Goal: Information Seeking & Learning: Learn about a topic

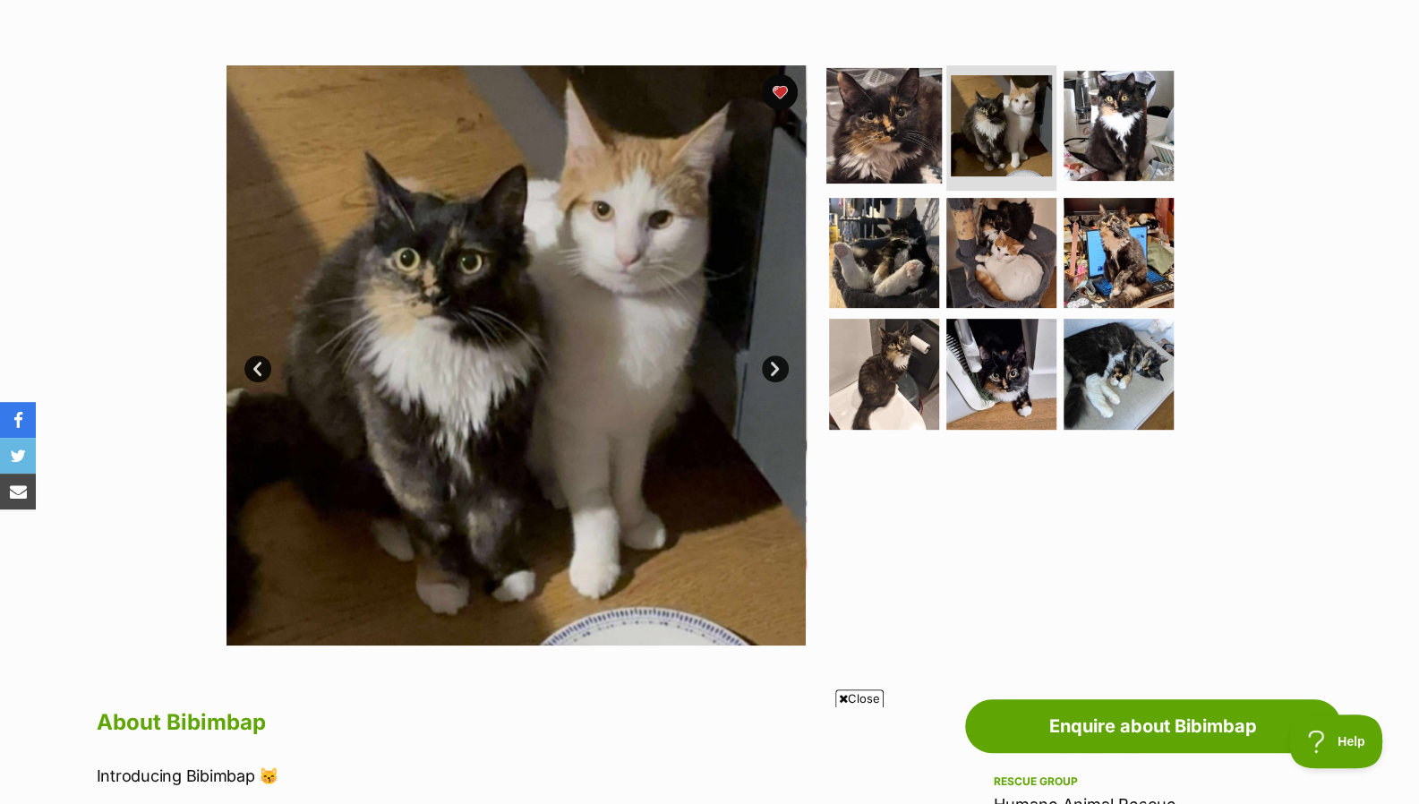
click at [845, 115] on img at bounding box center [883, 125] width 115 height 115
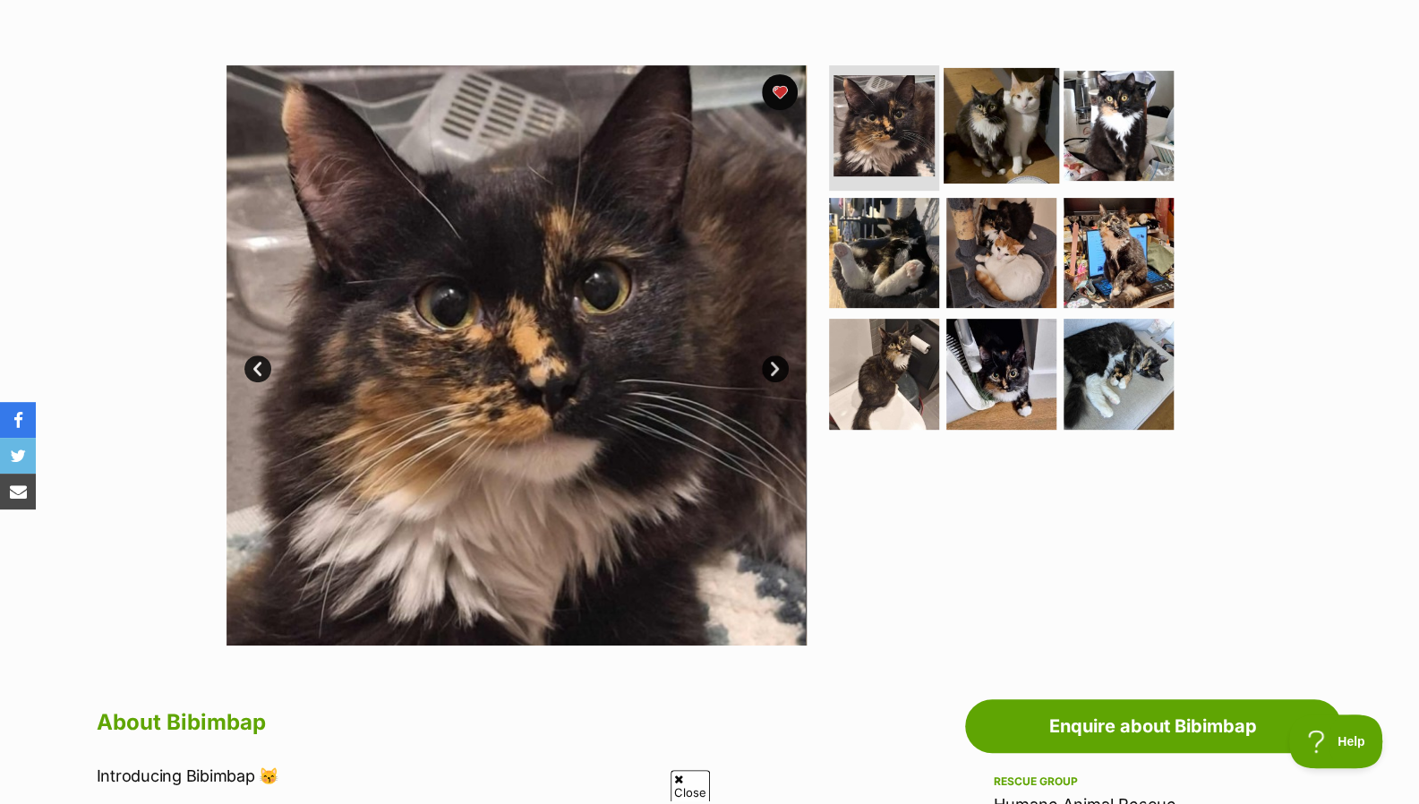
click at [984, 130] on img at bounding box center [1000, 125] width 115 height 115
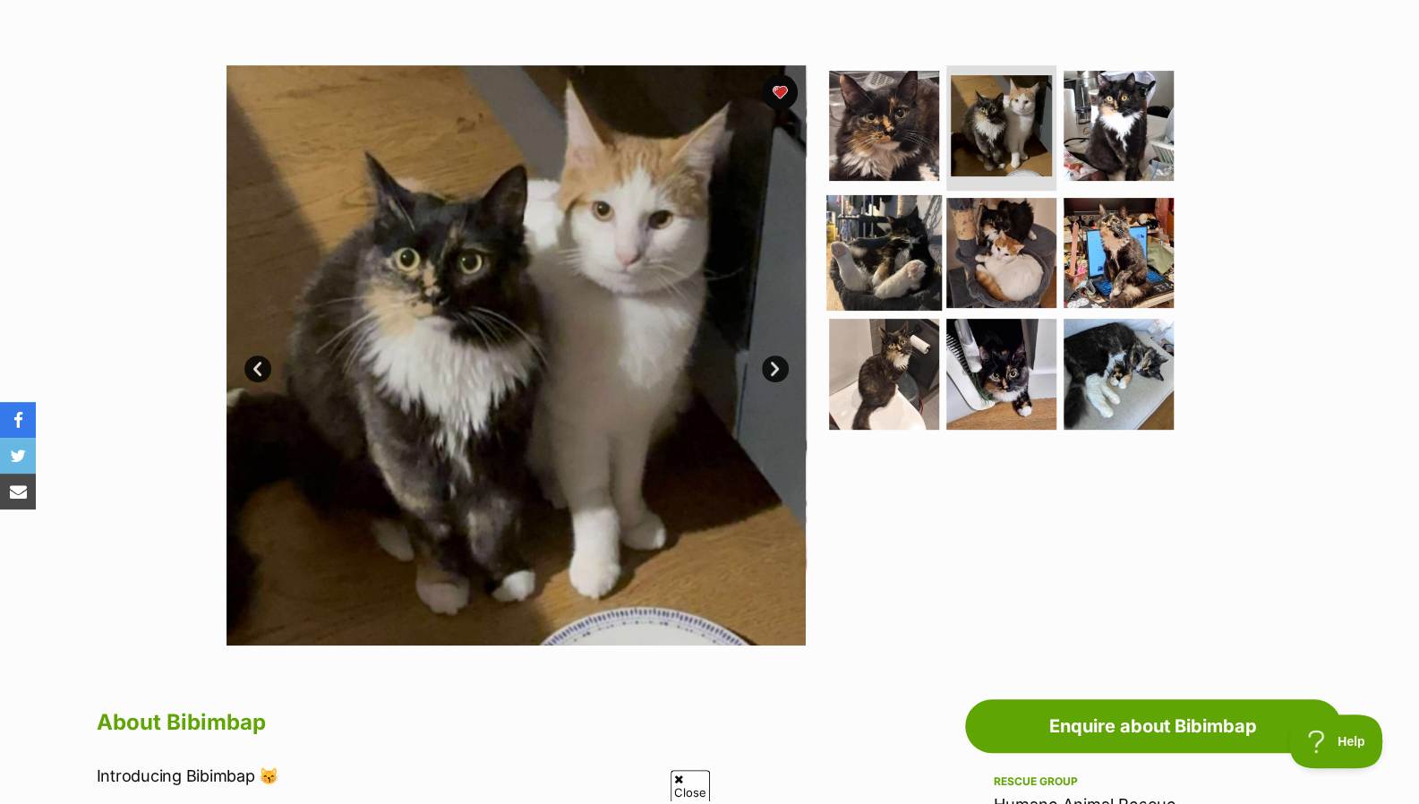
click at [900, 216] on img at bounding box center [883, 251] width 115 height 115
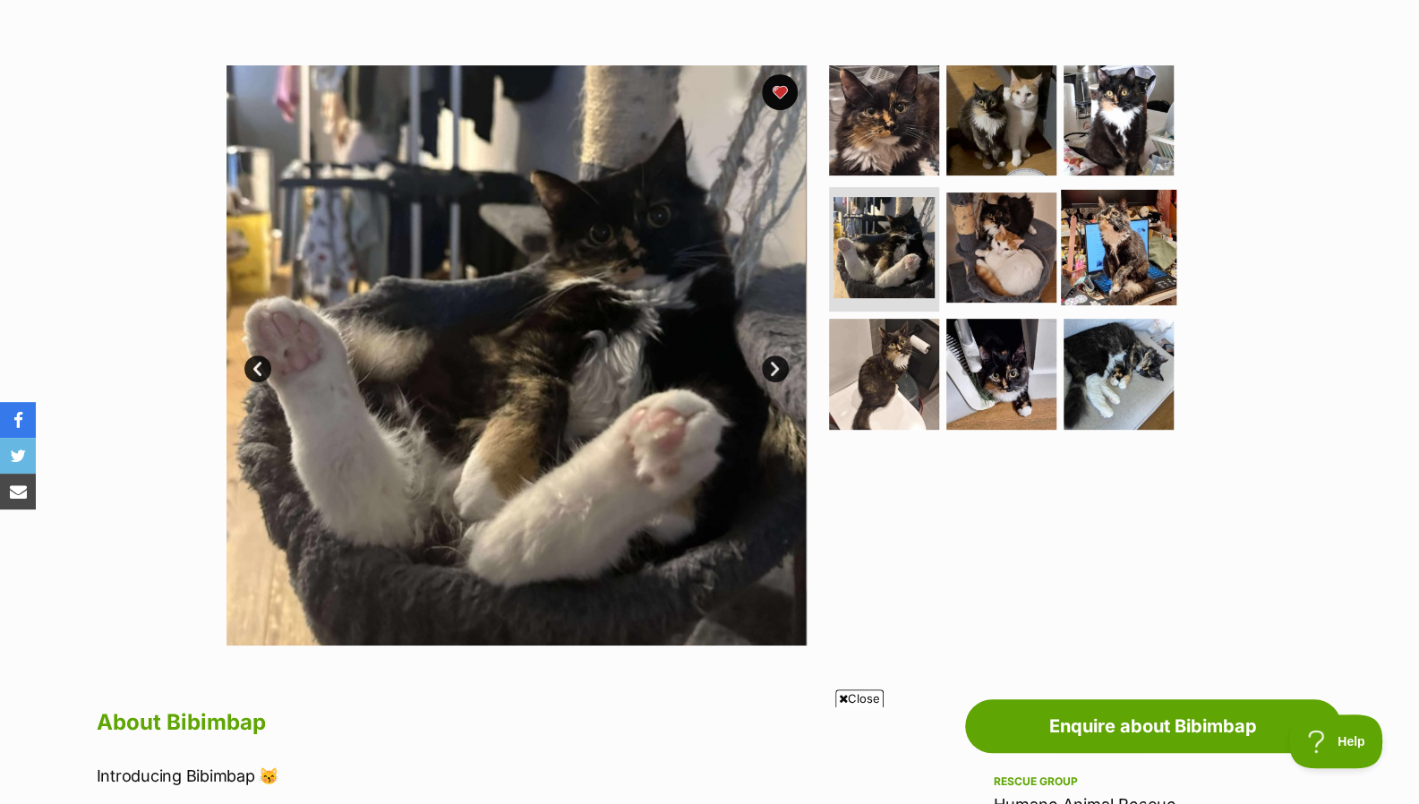
click at [1131, 227] on img at bounding box center [1118, 246] width 115 height 115
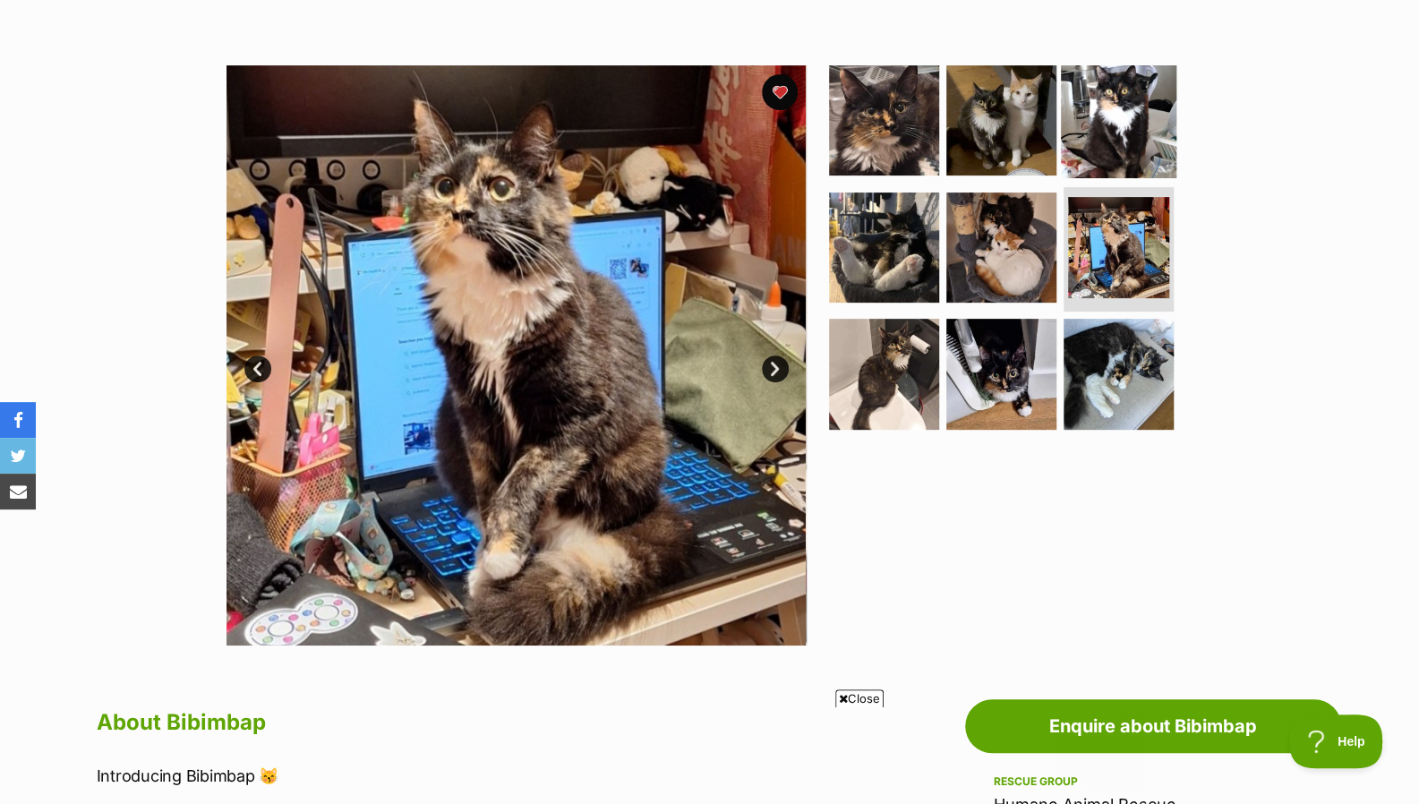
click at [1143, 86] on img at bounding box center [1118, 120] width 115 height 115
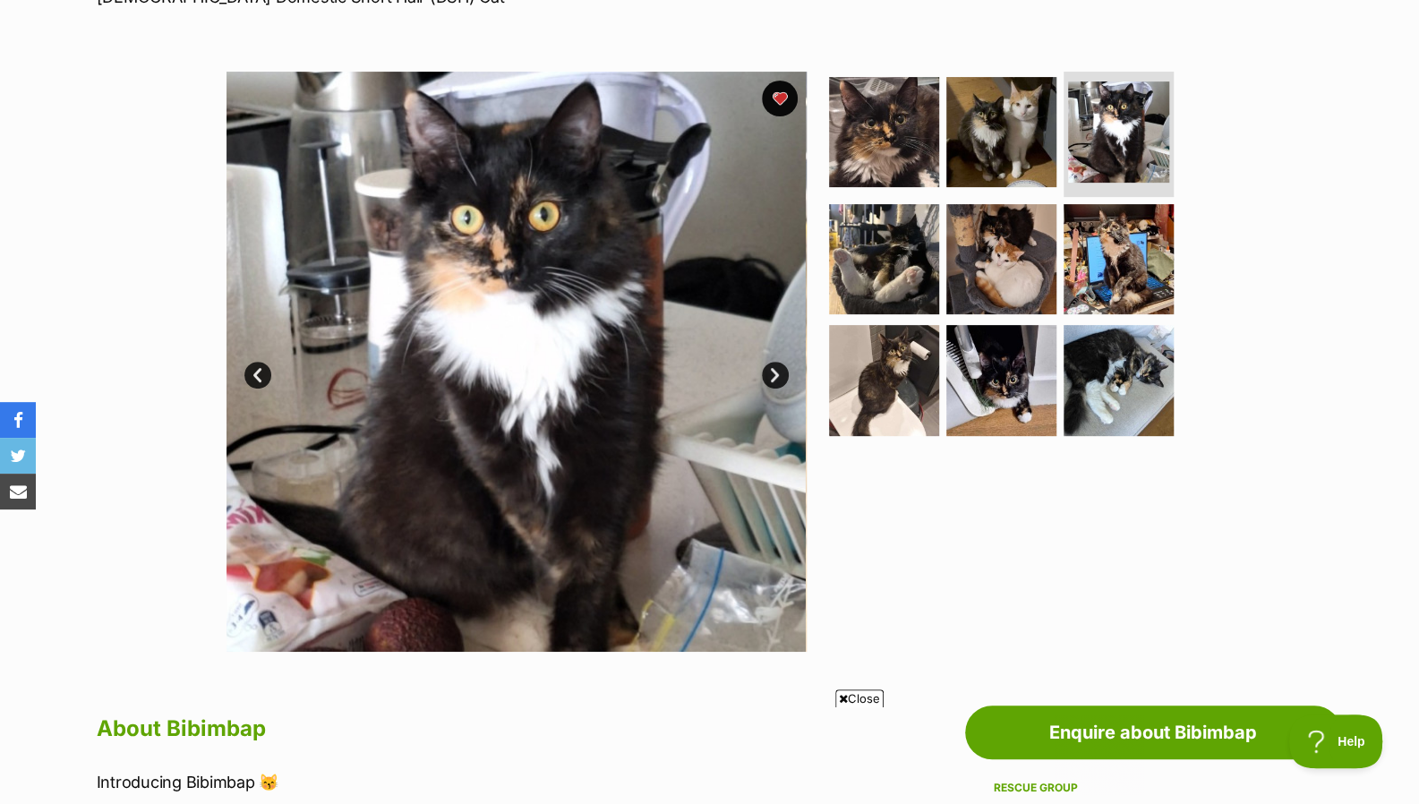
scroll to position [281, 0]
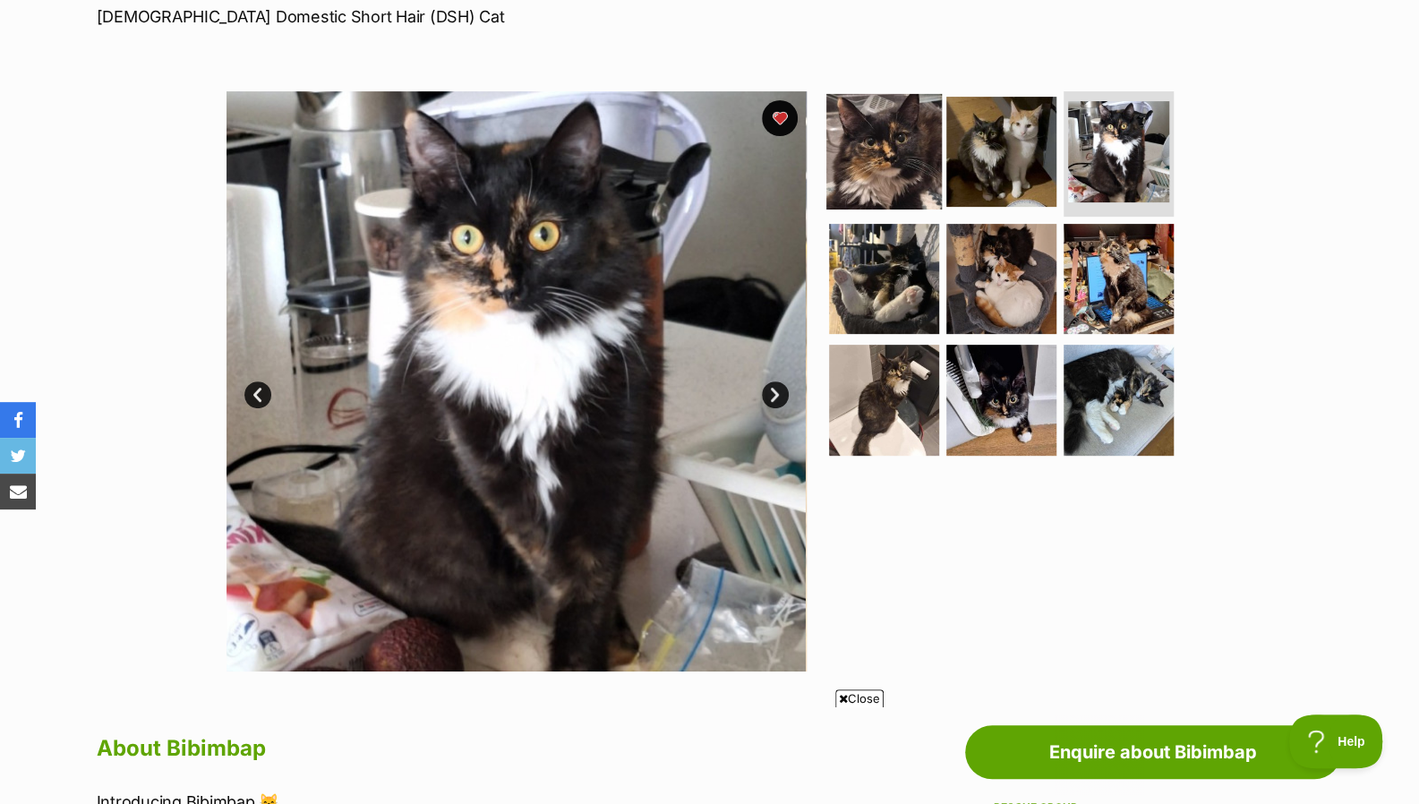
click at [916, 155] on img at bounding box center [883, 151] width 115 height 115
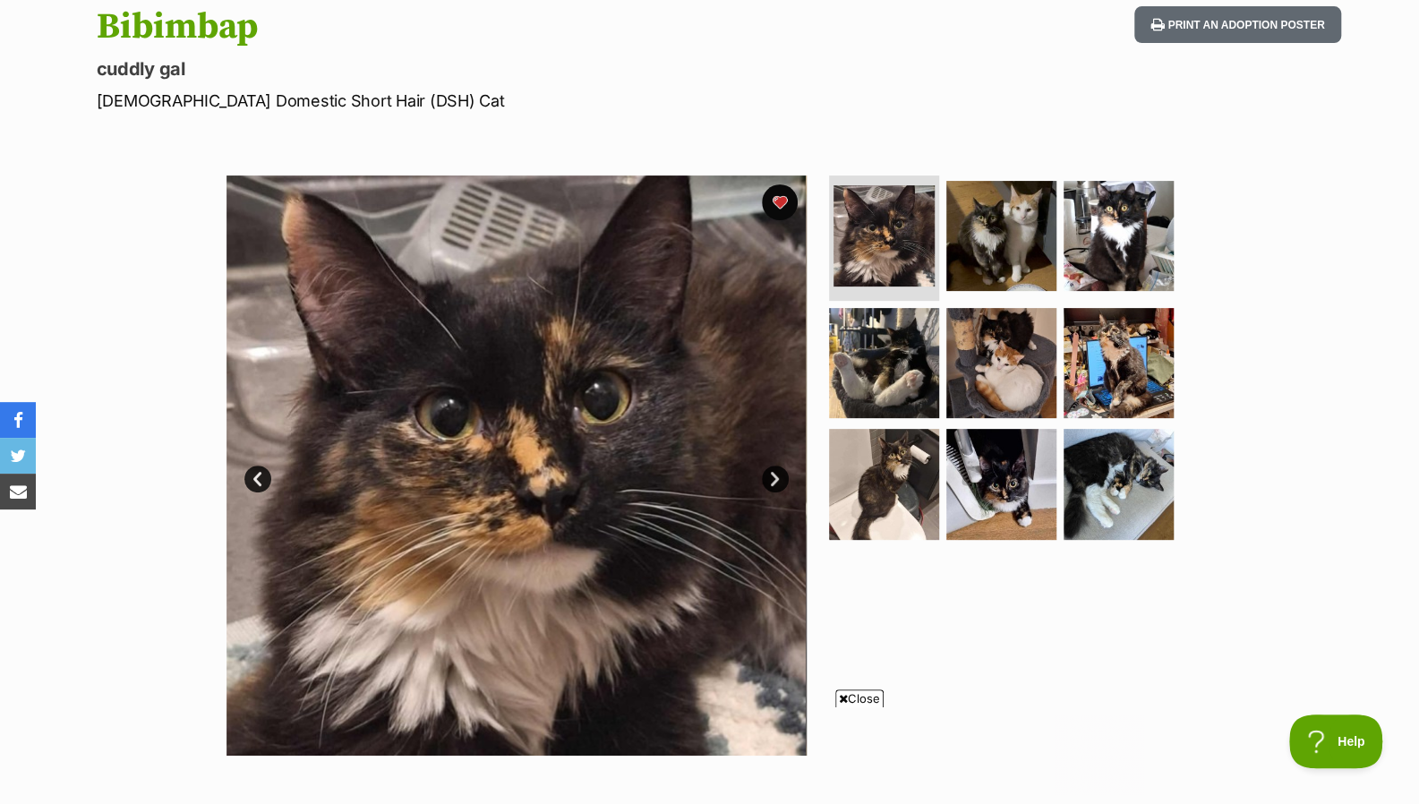
scroll to position [180, 0]
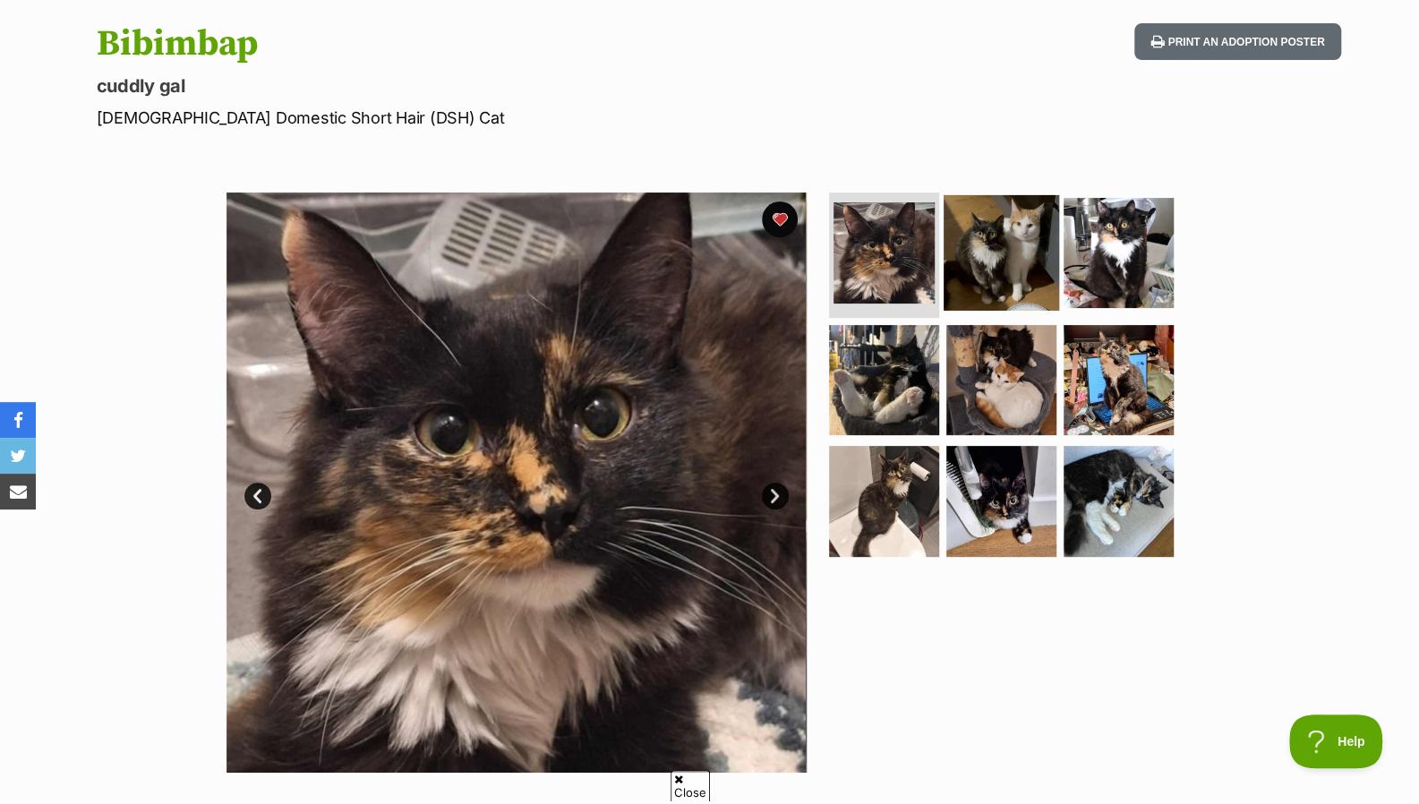
click at [983, 258] on img at bounding box center [1000, 252] width 115 height 115
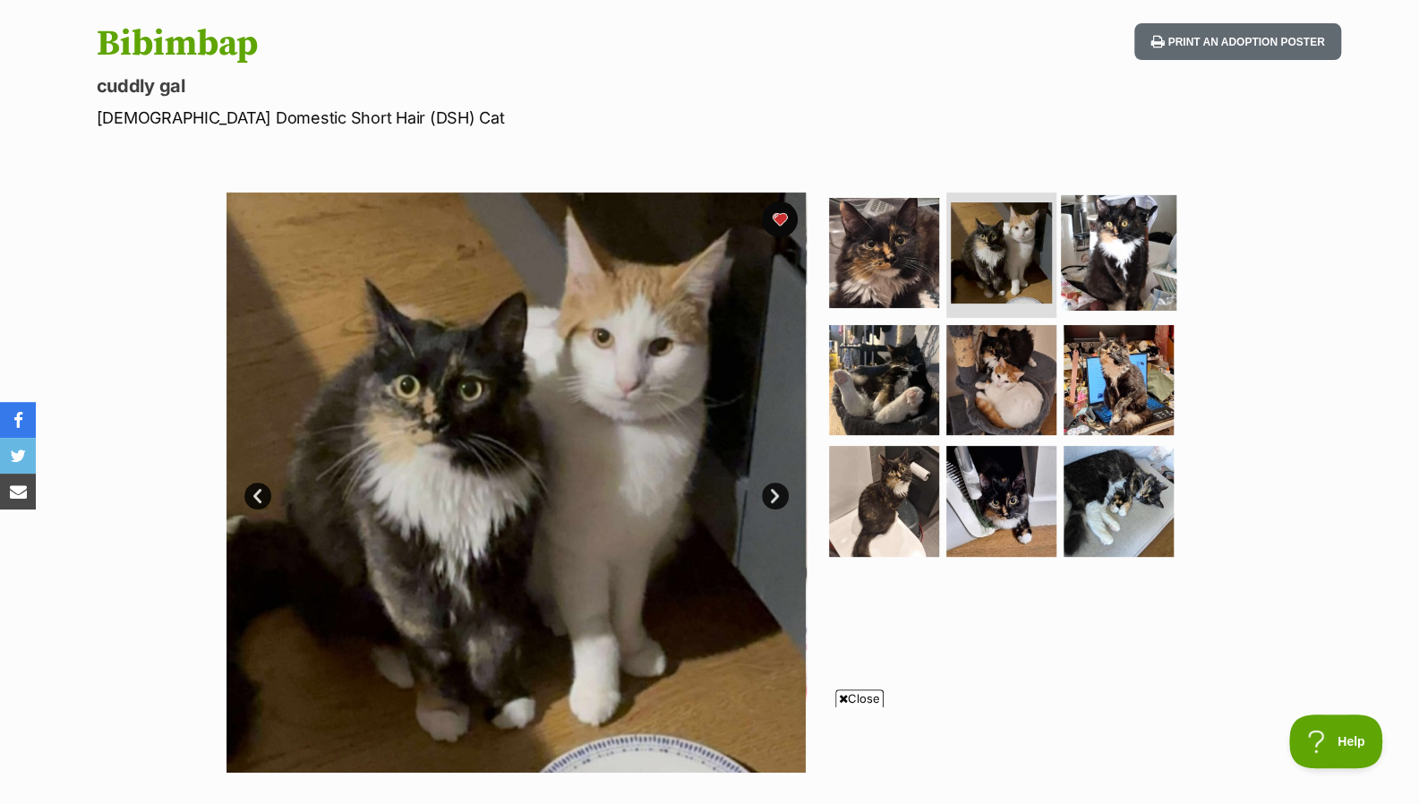
scroll to position [0, 0]
click at [1105, 257] on img at bounding box center [1118, 252] width 115 height 115
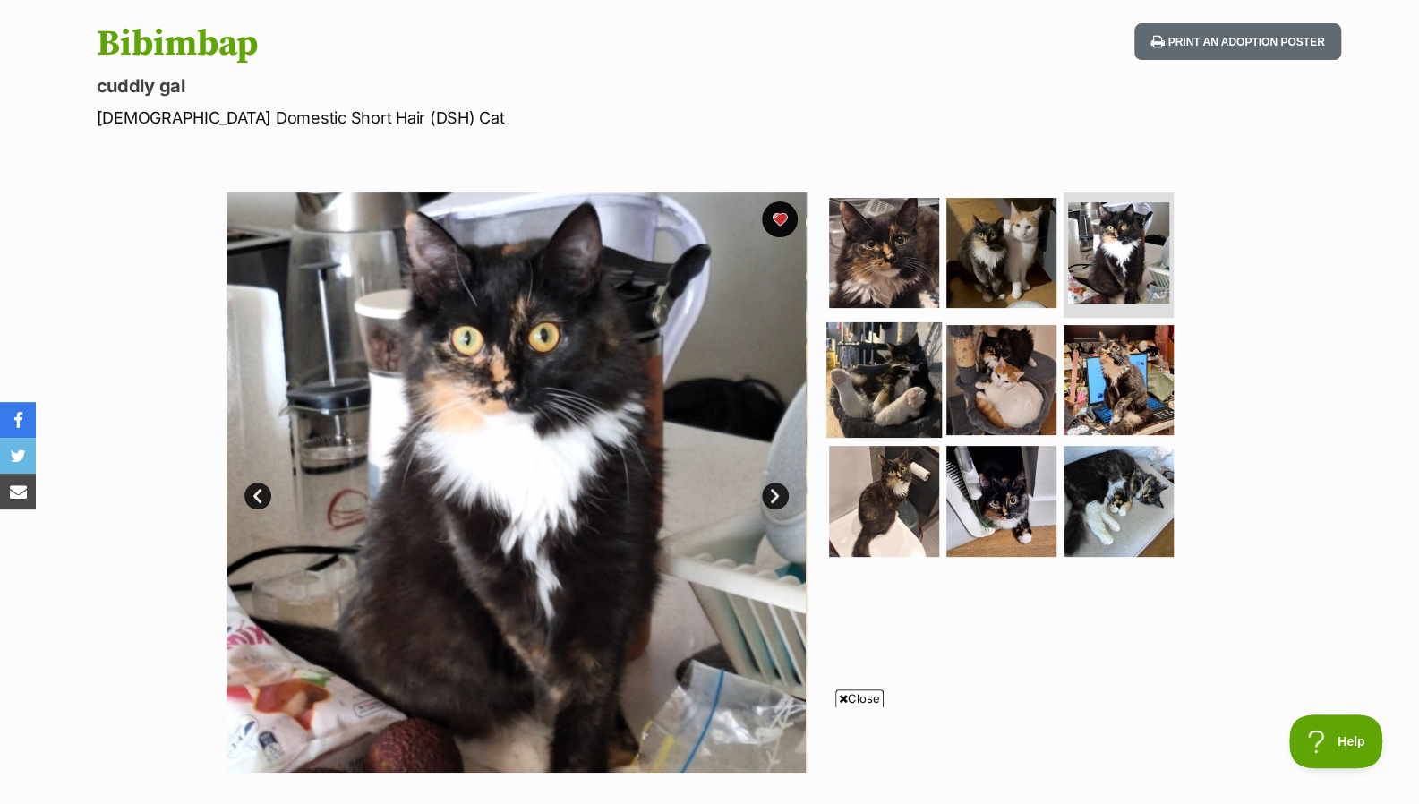
click at [925, 345] on img at bounding box center [883, 378] width 115 height 115
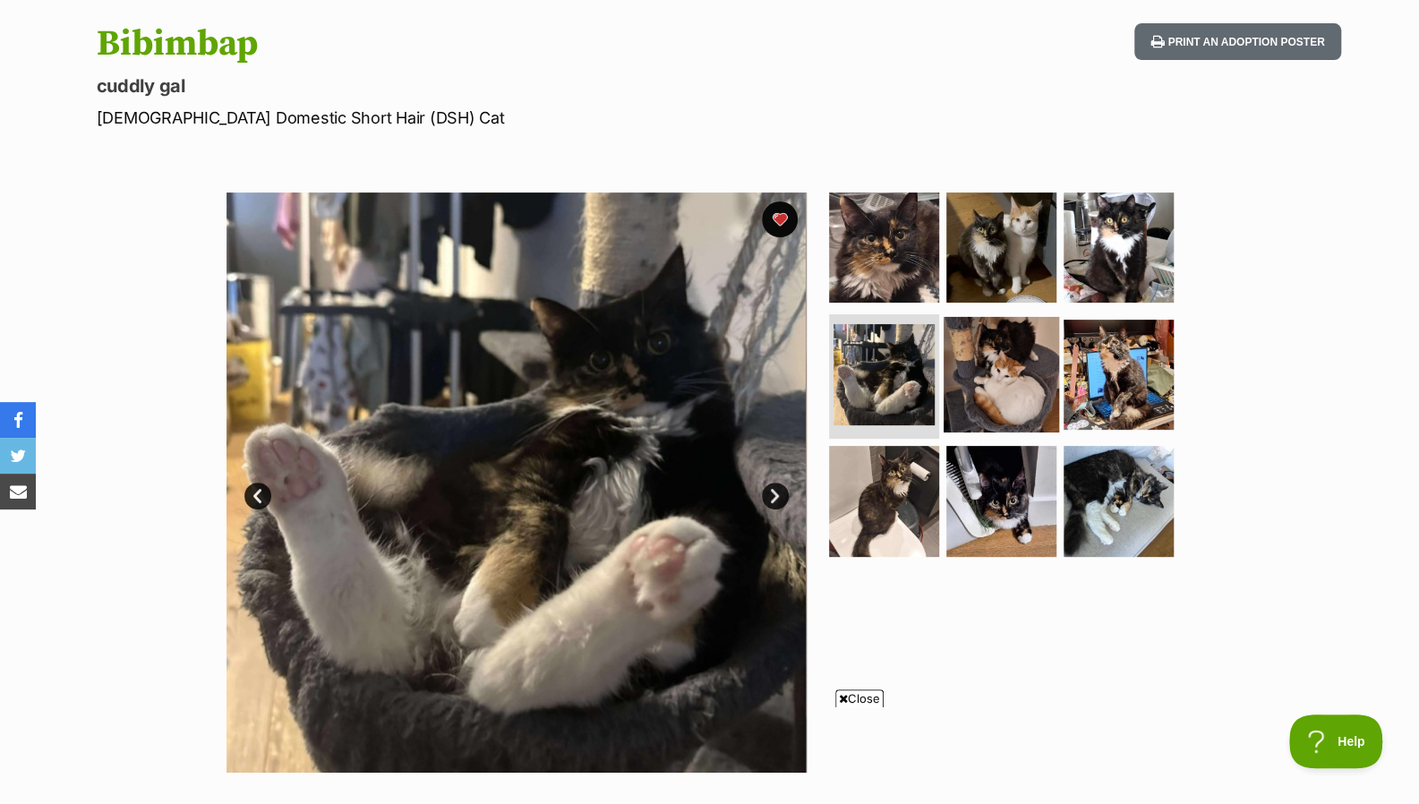
click at [1037, 354] on img at bounding box center [1000, 373] width 115 height 115
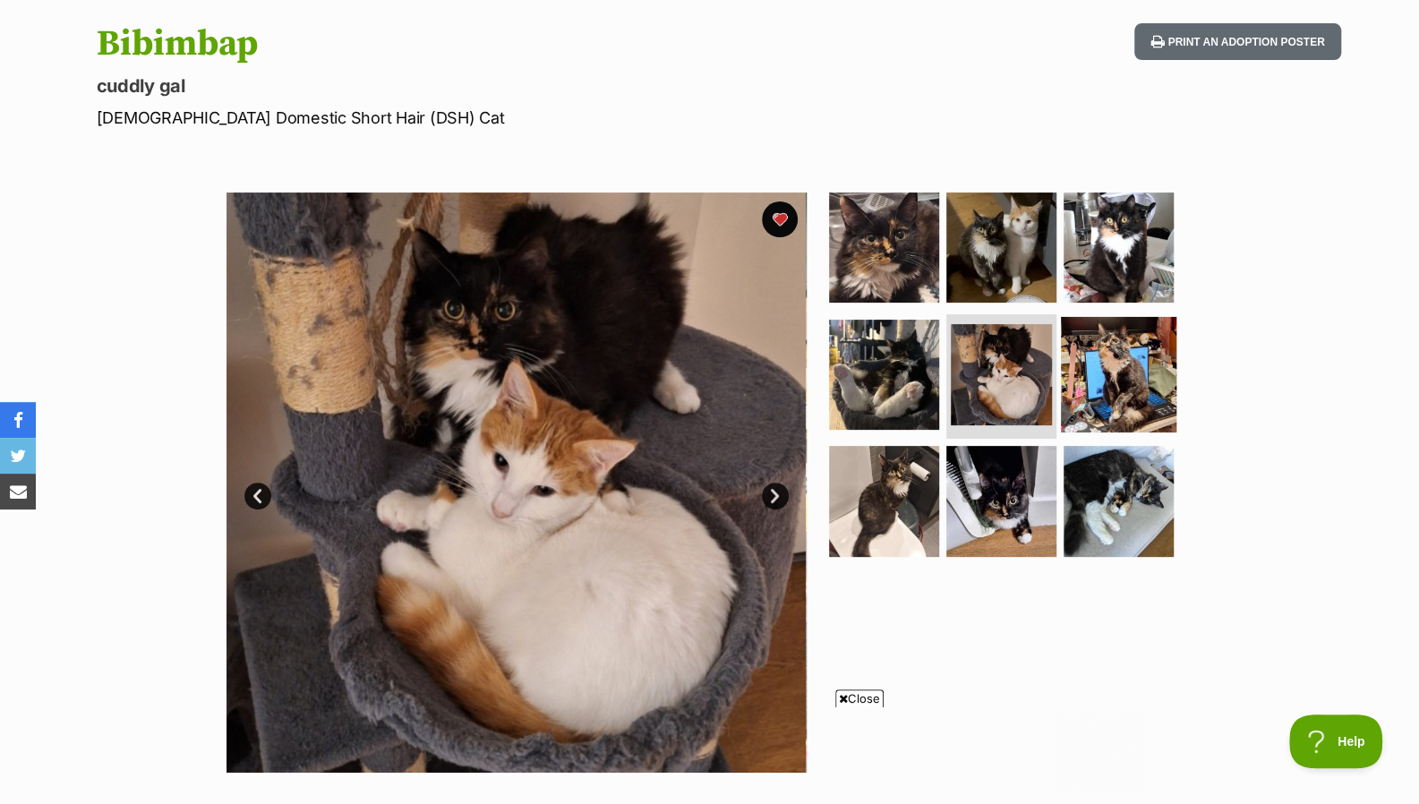
click at [1122, 361] on img at bounding box center [1118, 373] width 115 height 115
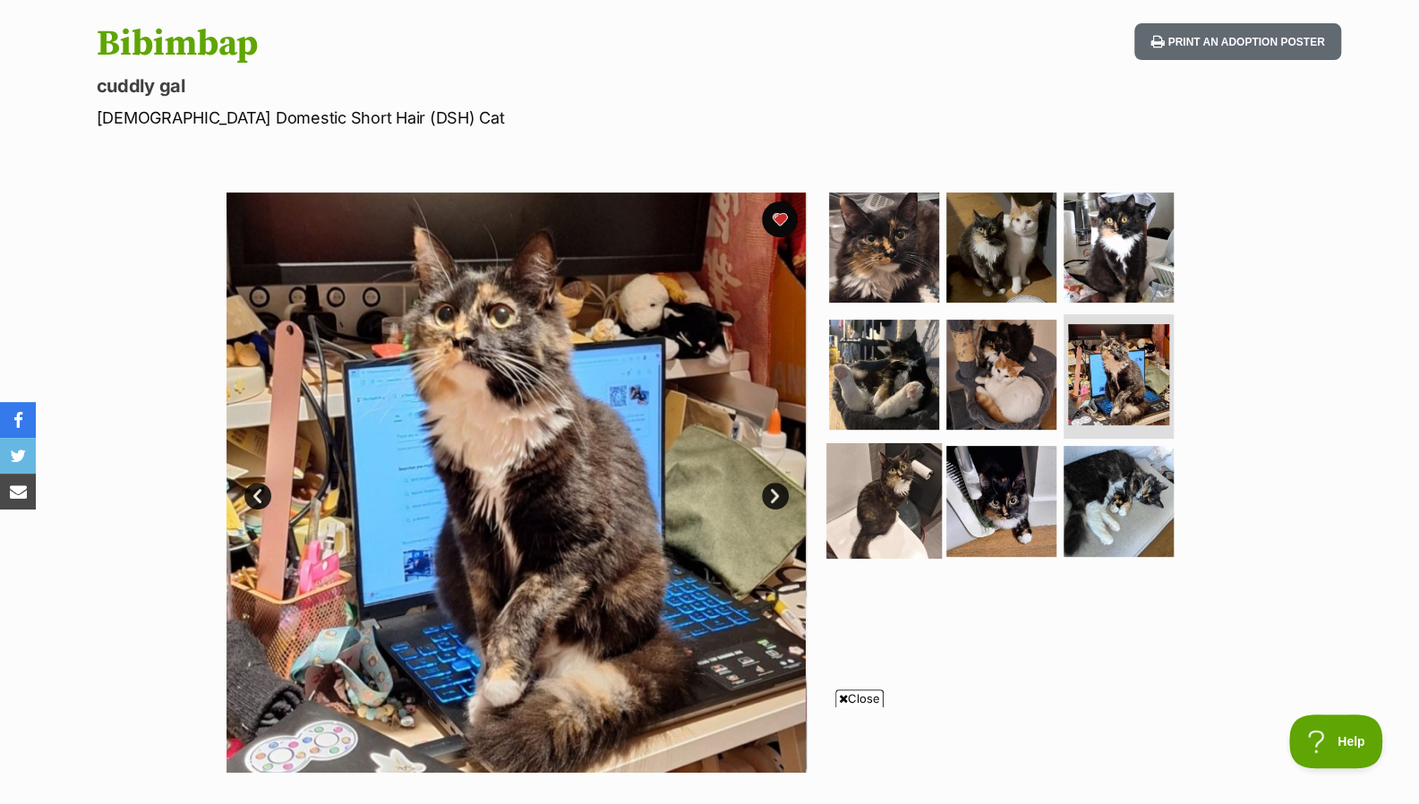
click at [908, 492] on img at bounding box center [883, 500] width 115 height 115
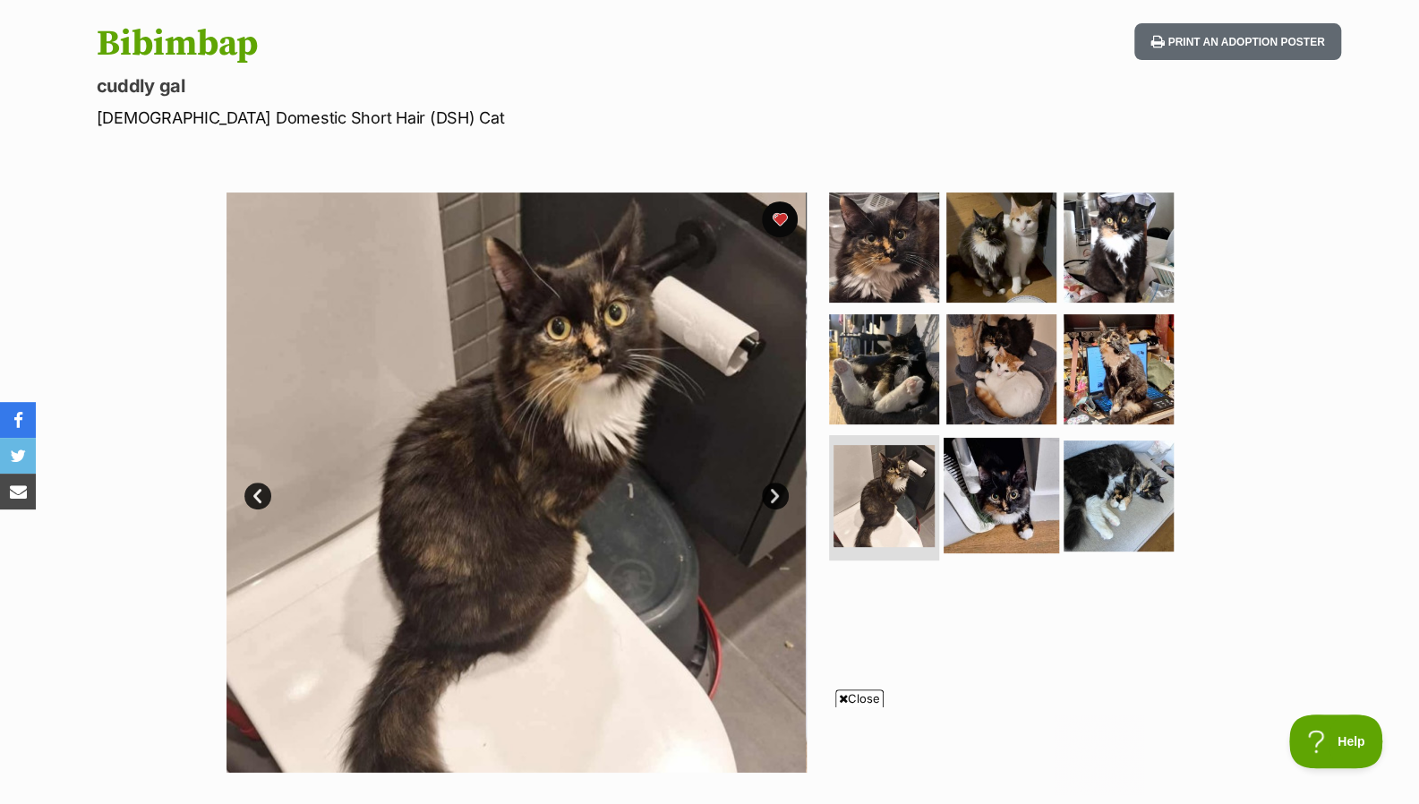
click at [1000, 481] on img at bounding box center [1000, 495] width 115 height 115
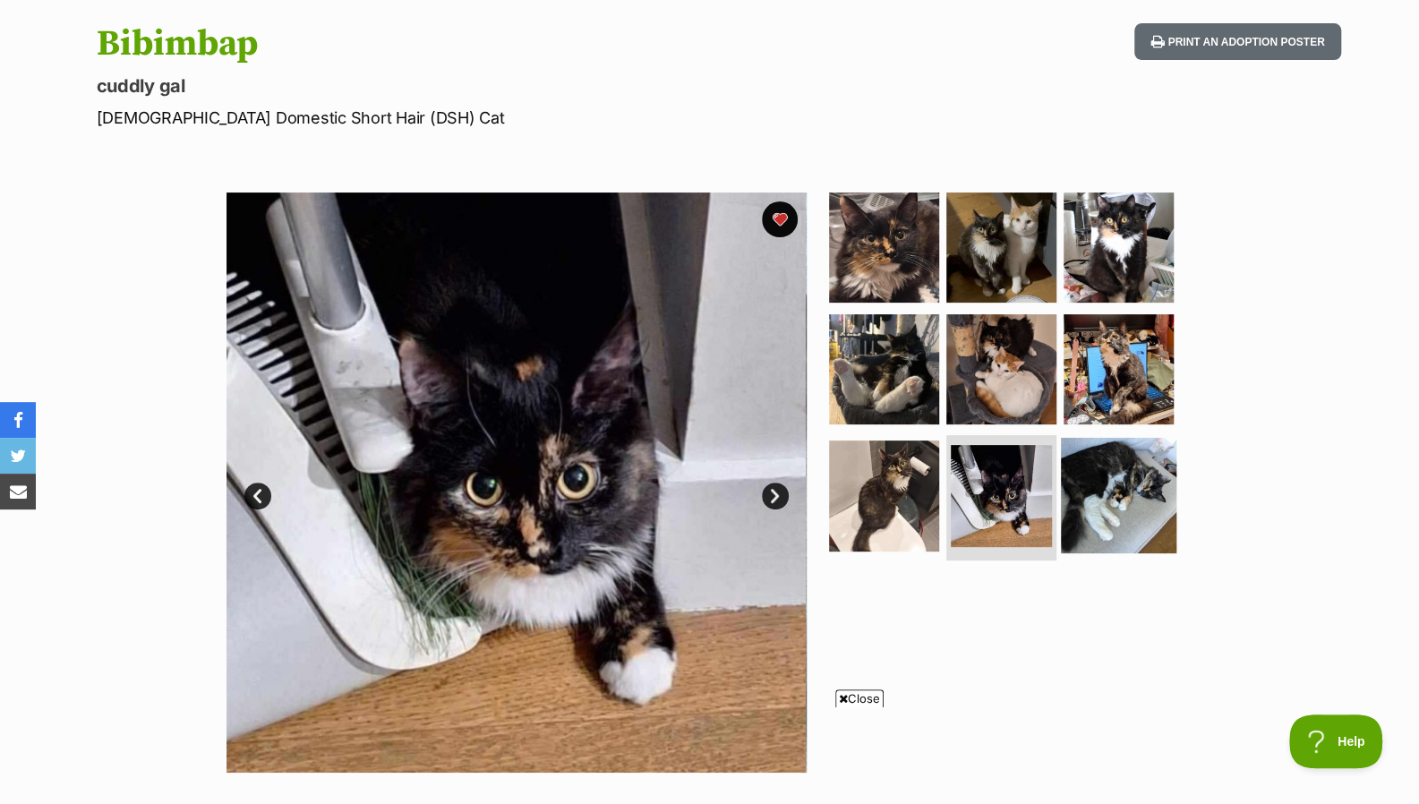
click at [1114, 474] on img at bounding box center [1118, 495] width 115 height 115
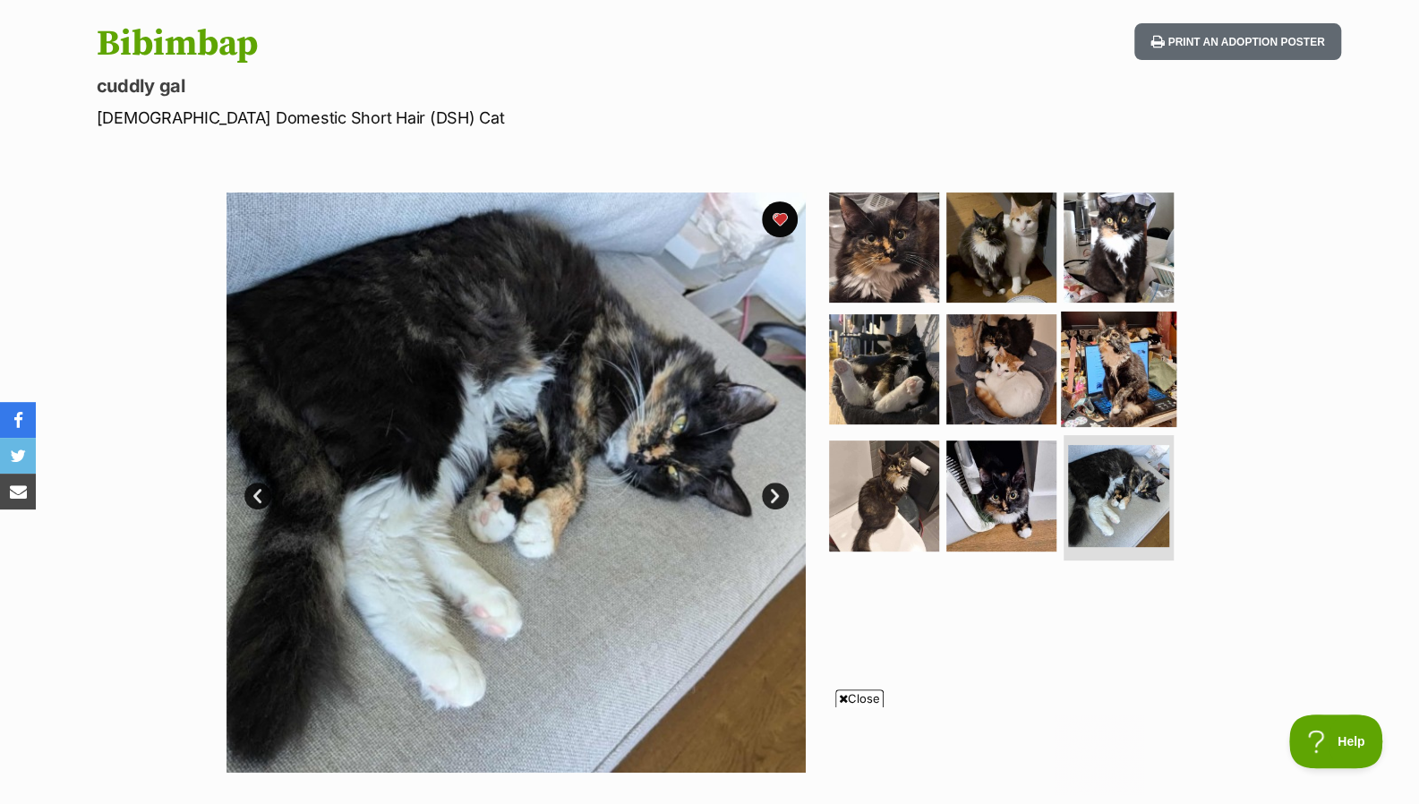
click at [1111, 361] on img at bounding box center [1118, 368] width 115 height 115
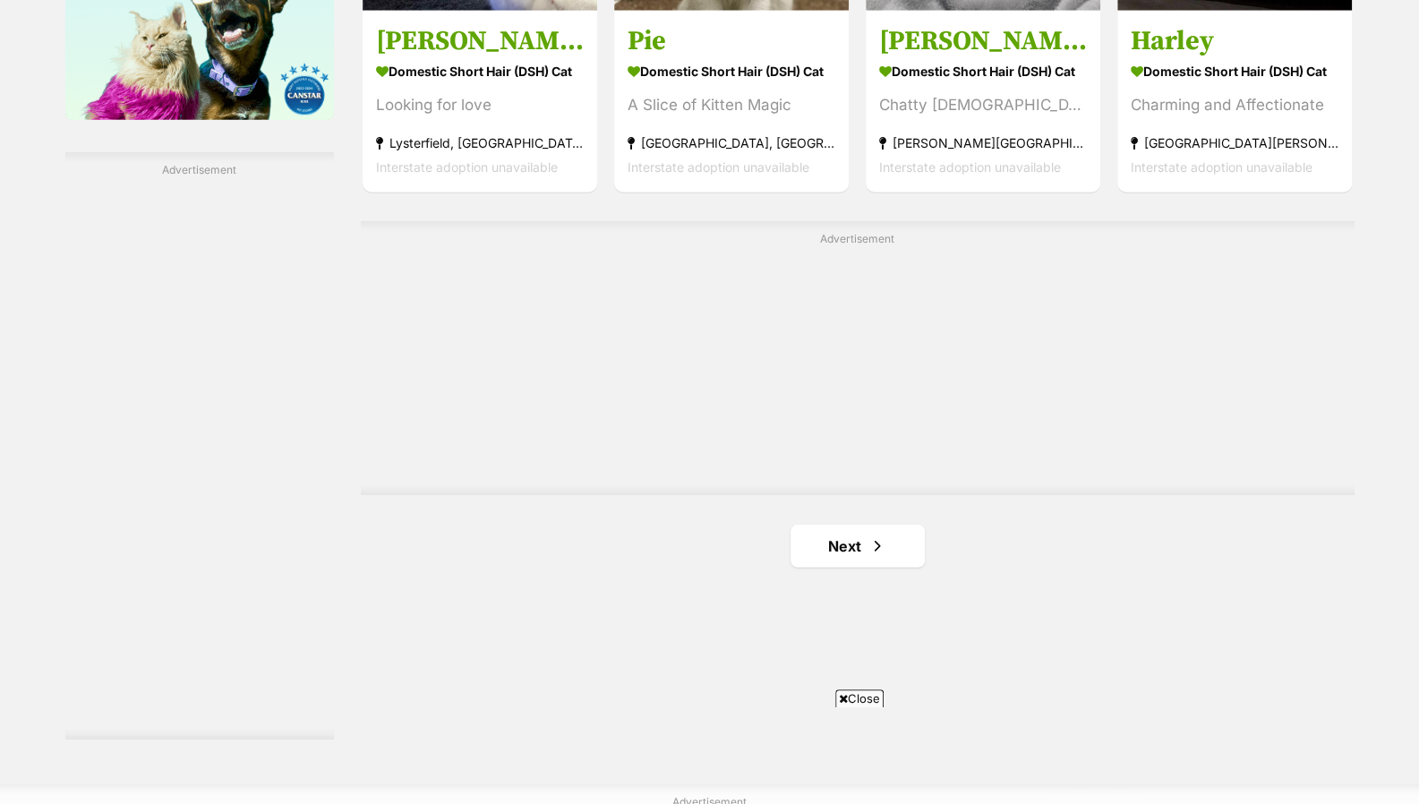
scroll to position [3046, 0]
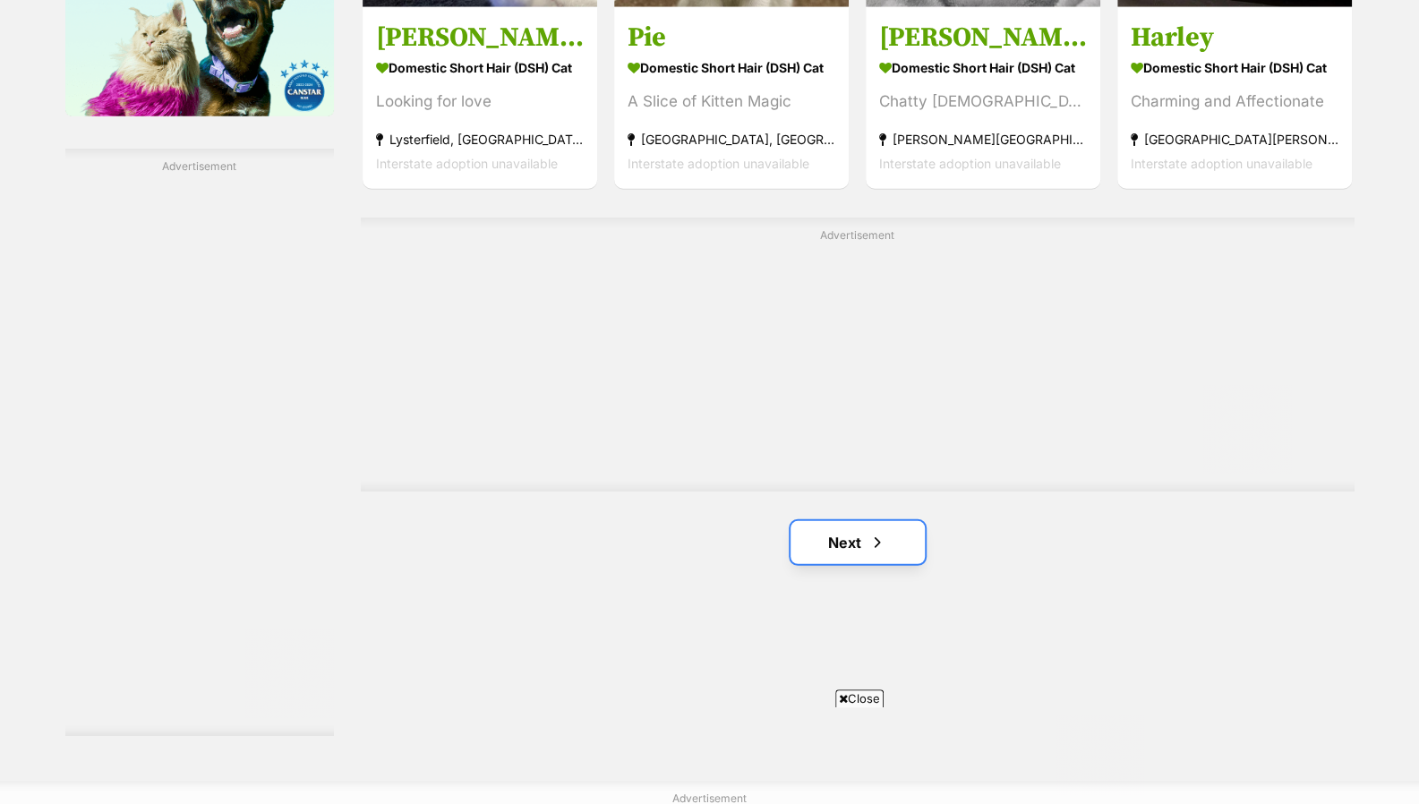
click at [817, 521] on link "Next" at bounding box center [857, 542] width 134 height 43
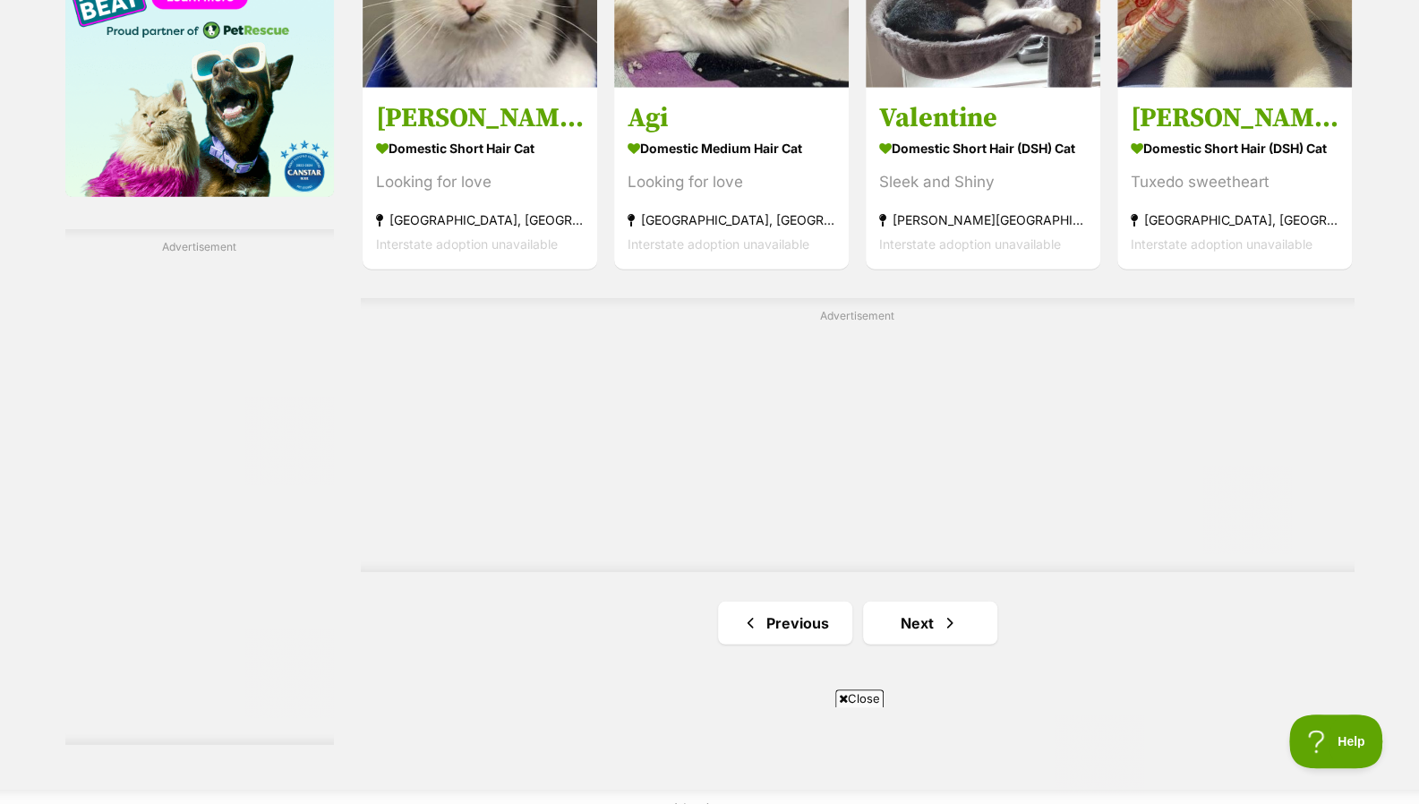
scroll to position [2977, 0]
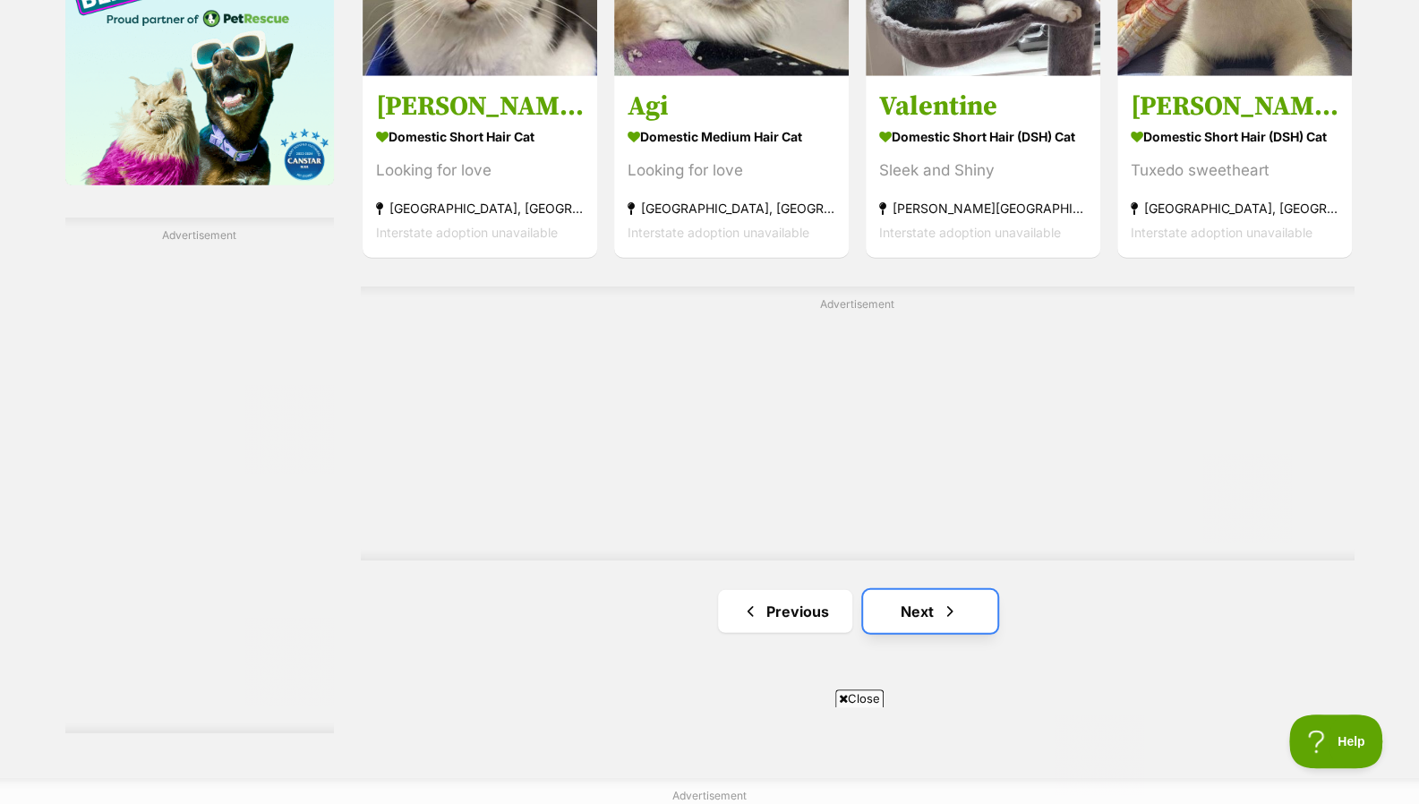
click at [912, 590] on link "Next" at bounding box center [930, 611] width 134 height 43
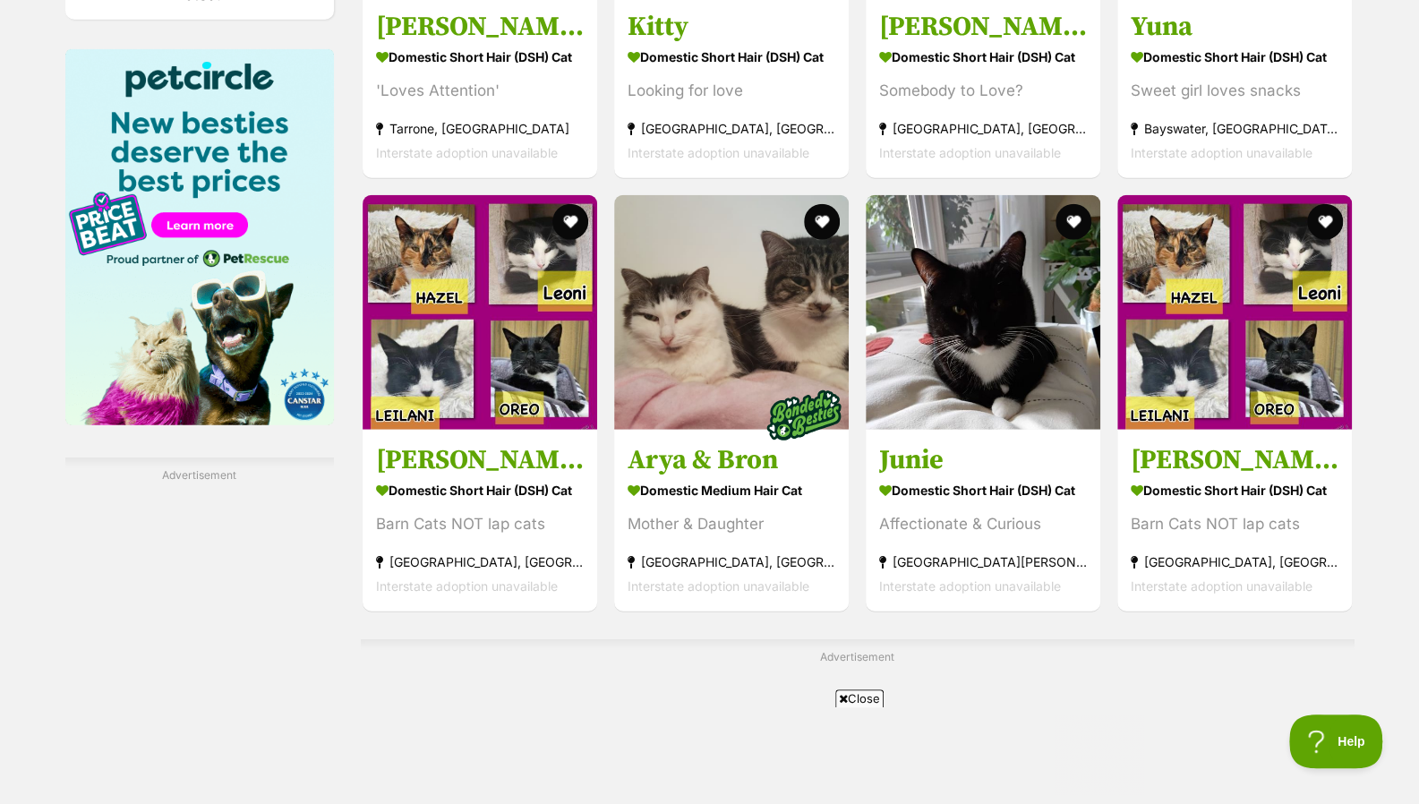
scroll to position [2757, 0]
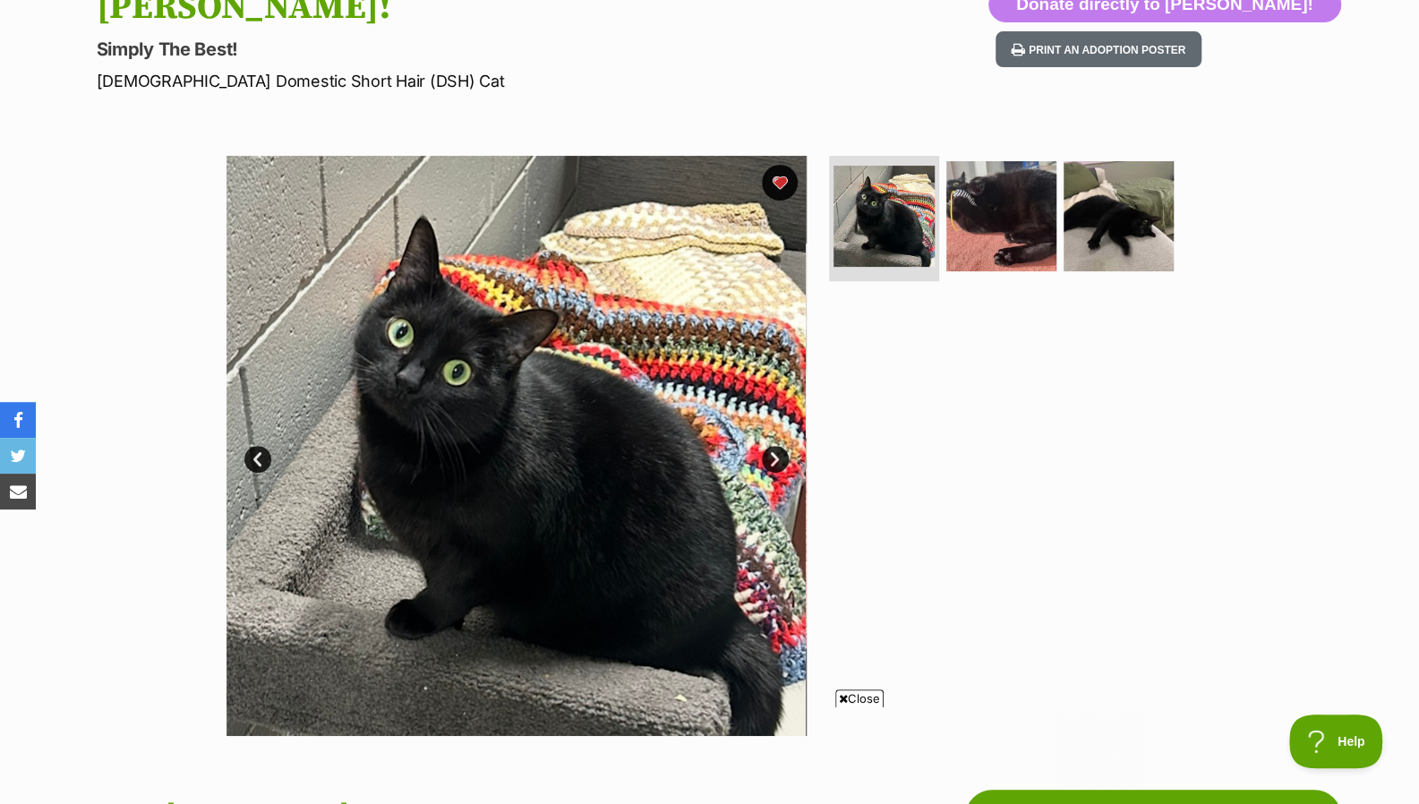
scroll to position [209, 0]
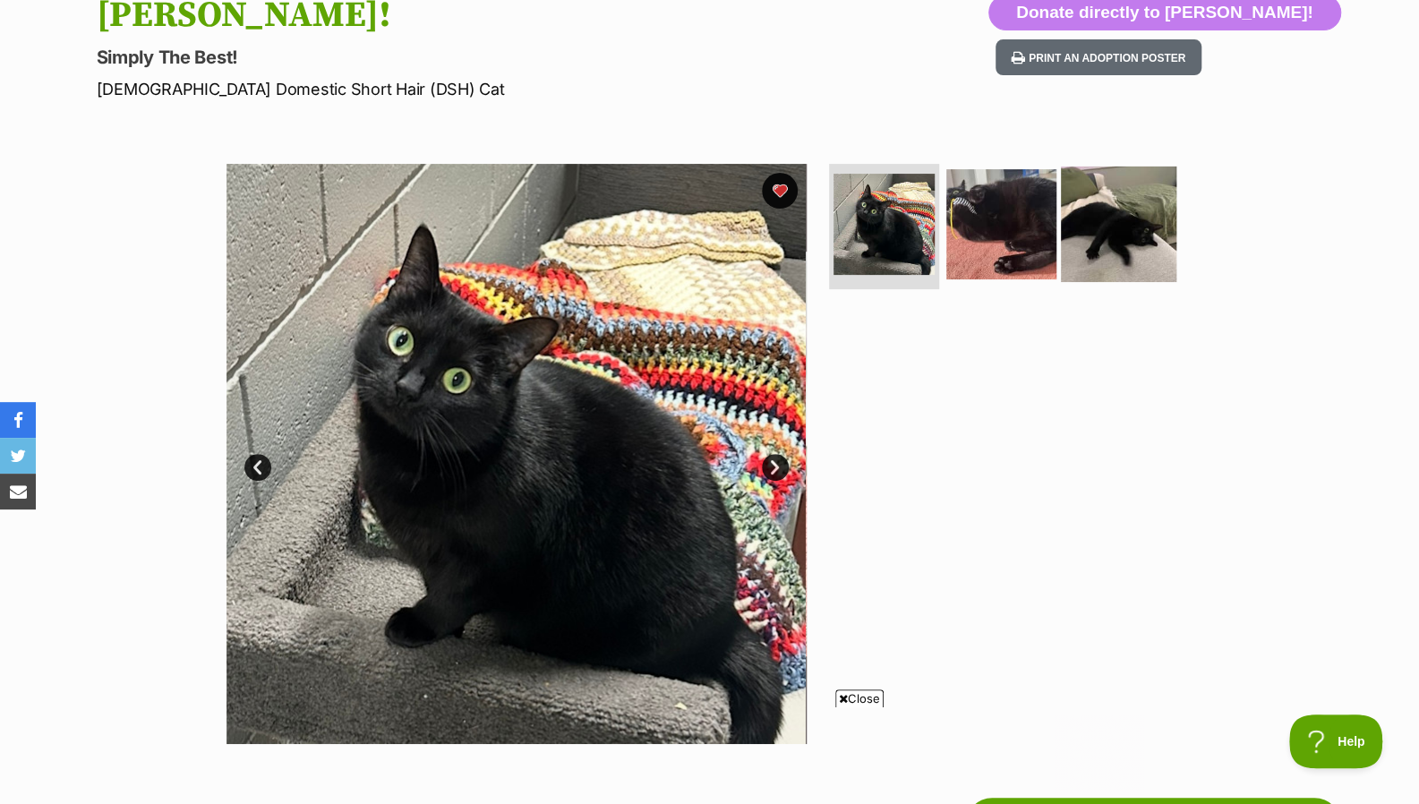
click at [1121, 227] on img at bounding box center [1118, 223] width 115 height 115
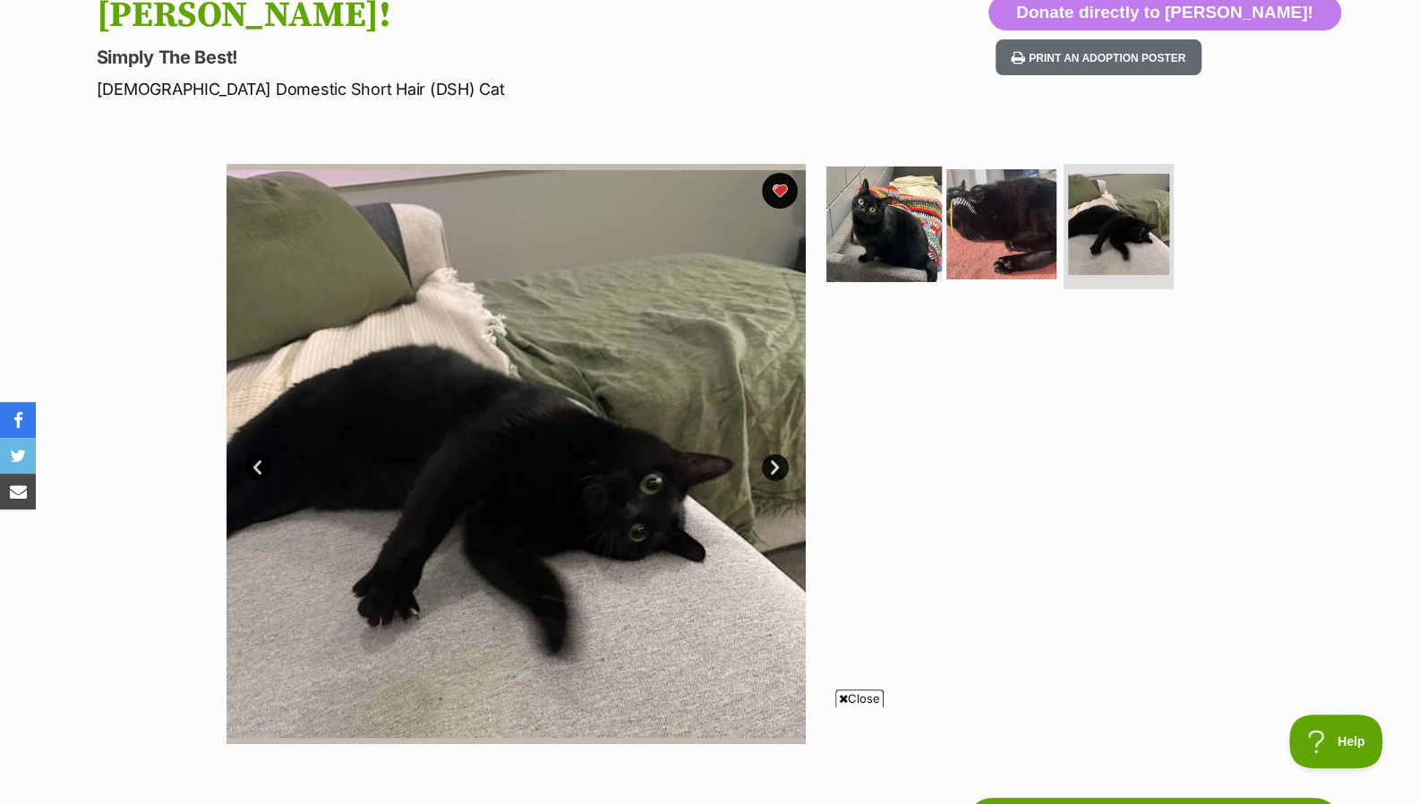
click at [893, 226] on img at bounding box center [883, 223] width 115 height 115
